Goal: Find specific page/section: Find specific page/section

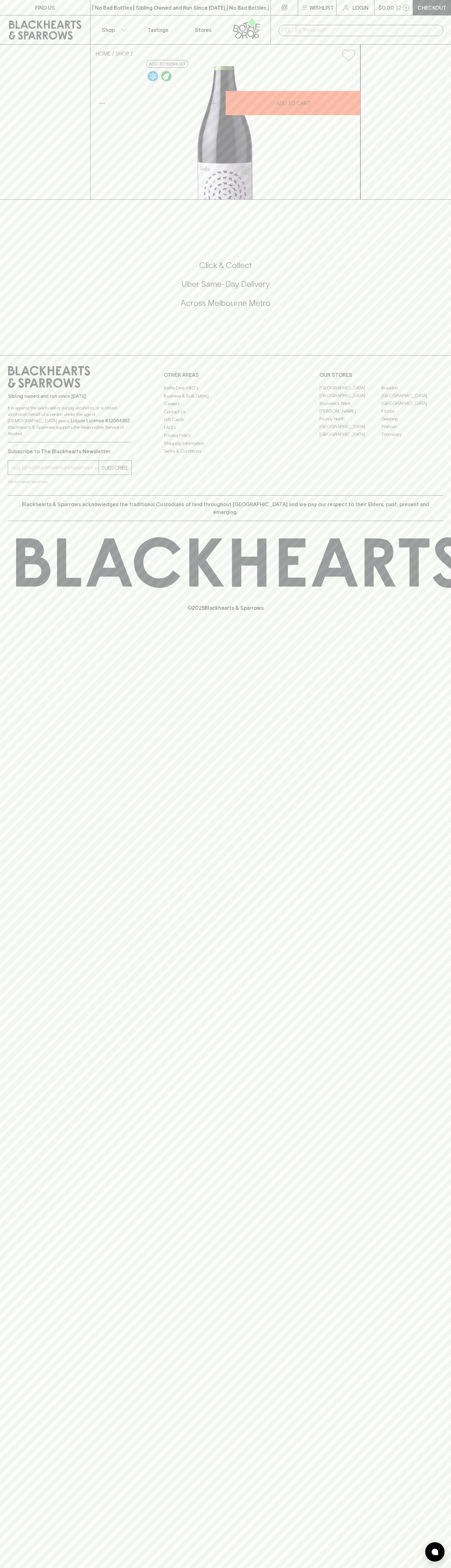
click at [248, 28] on icon at bounding box center [246, 28] width 36 height 22
click at [41, 1568] on html "FIND US | No Bad Bottles | Sibling Owned and Run Since [DATE] | No Bad Bottles …" at bounding box center [226, 784] width 451 height 1568
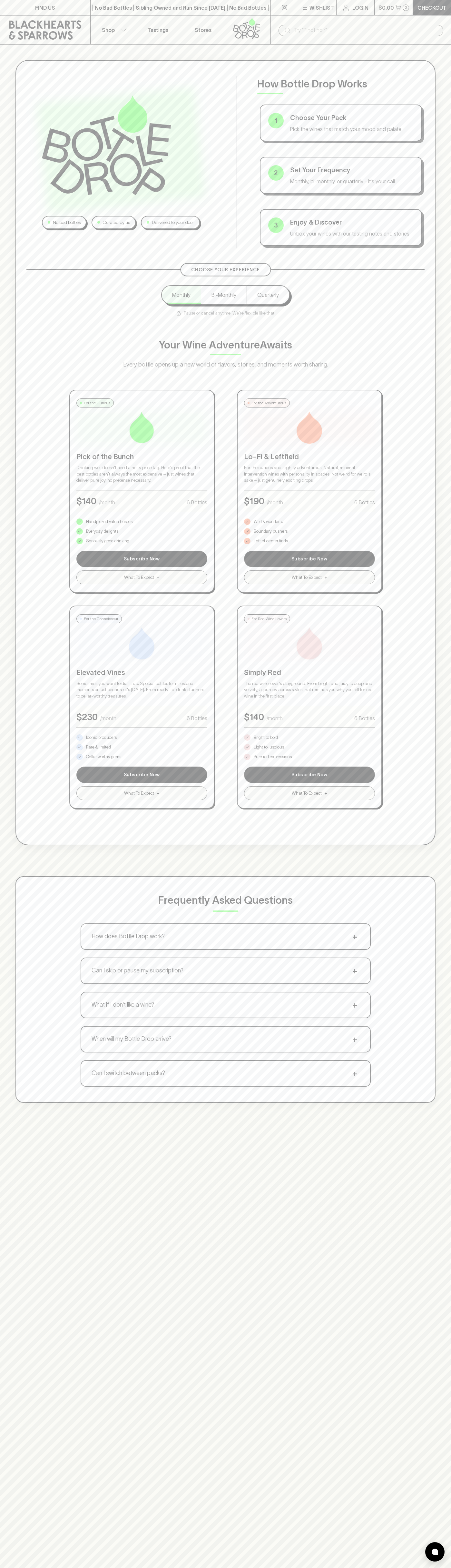
click at [31, 631] on div "Choose Your Experience Monthly Bi-Monthly Quarterly Pause or cancel anytime. We…" at bounding box center [225, 539] width 398 height 540
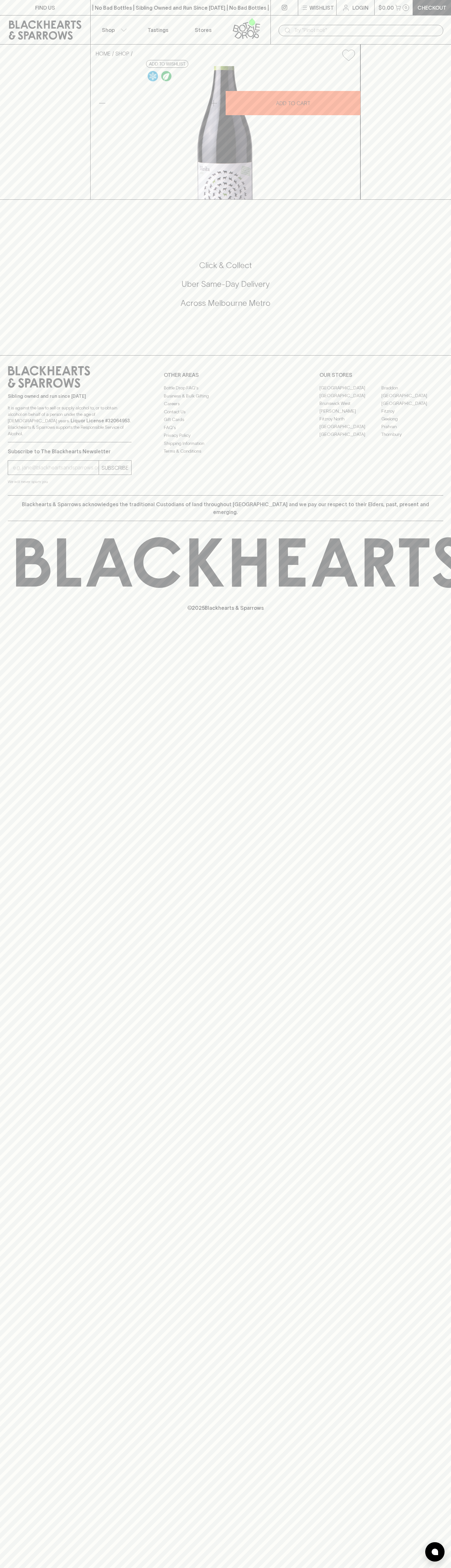
click at [413, 399] on link "[GEOGRAPHIC_DATA]" at bounding box center [412, 395] width 62 height 7
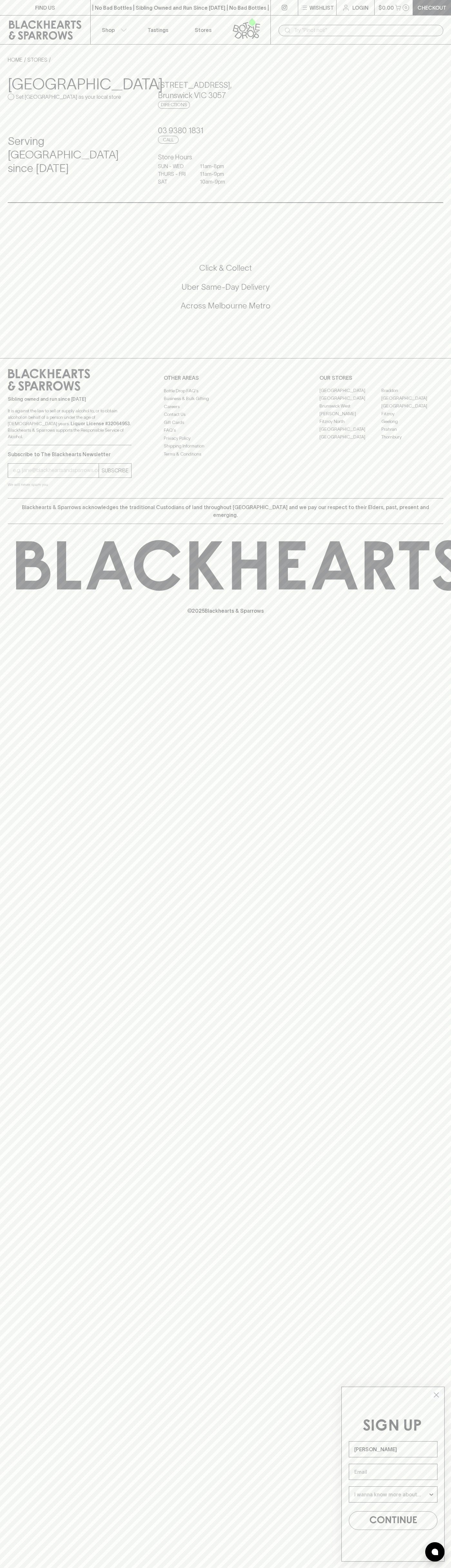
type input "[PERSON_NAME]"
